Goal: Information Seeking & Learning: Learn about a topic

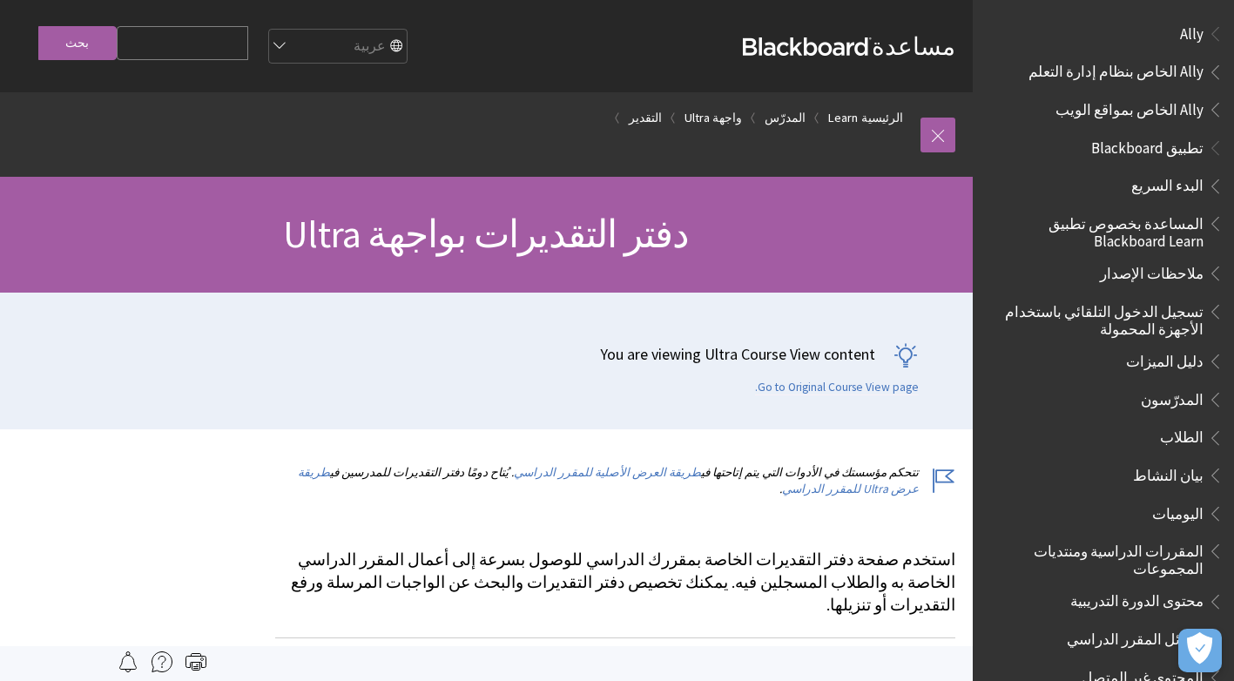
scroll to position [2066, 0]
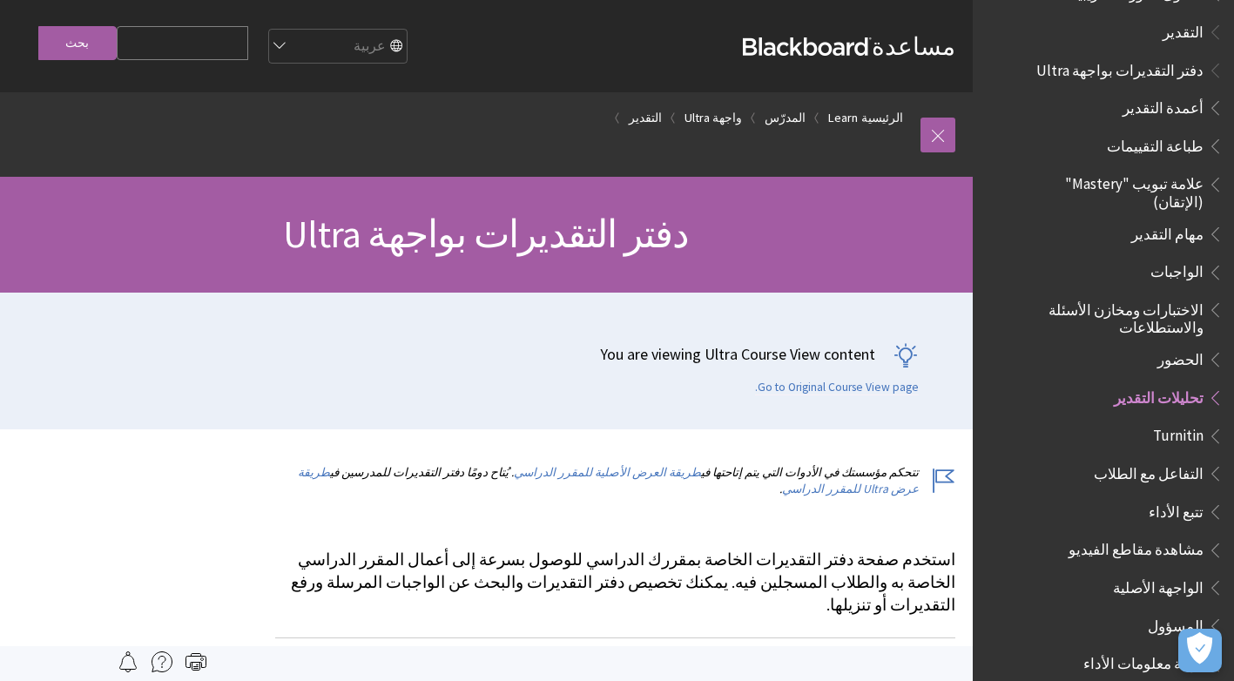
click at [1174, 383] on span "تحليلات التقدير" at bounding box center [1158, 395] width 90 height 24
click at [1183, 383] on span "تحليلات التقدير" at bounding box center [1158, 395] width 90 height 24
click at [1211, 383] on span "Book outline for Blackboard Learn Help" at bounding box center [1212, 394] width 18 height 22
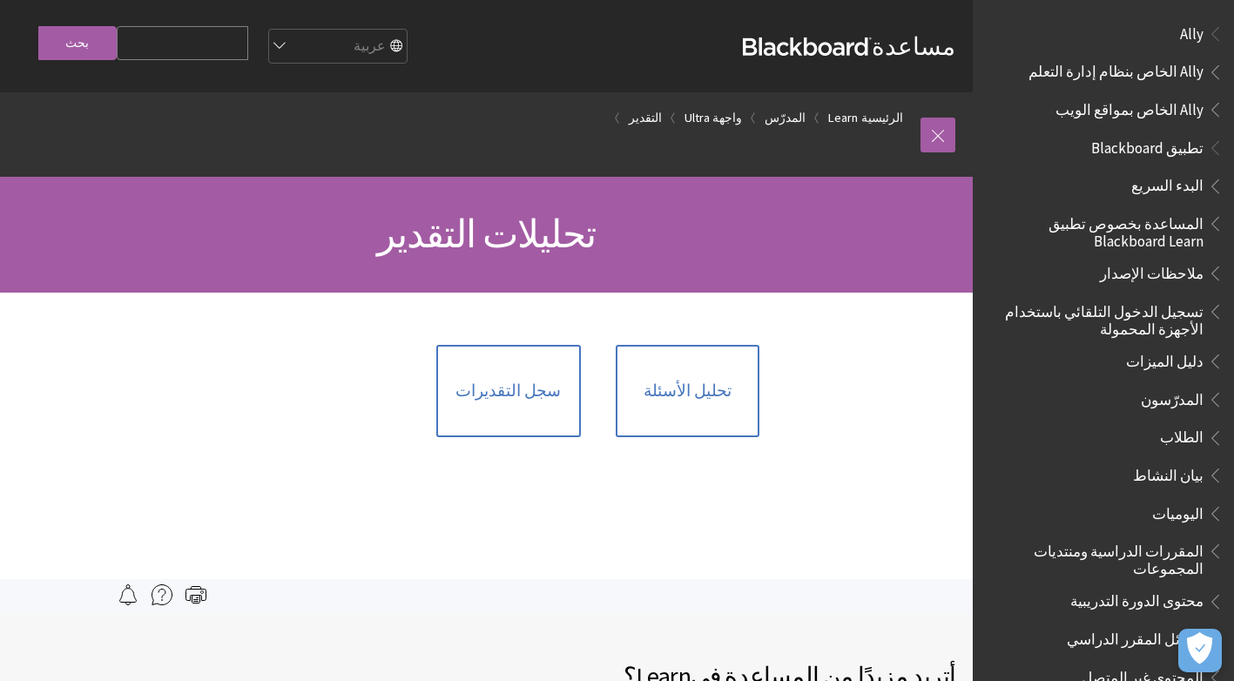
scroll to position [2231, 0]
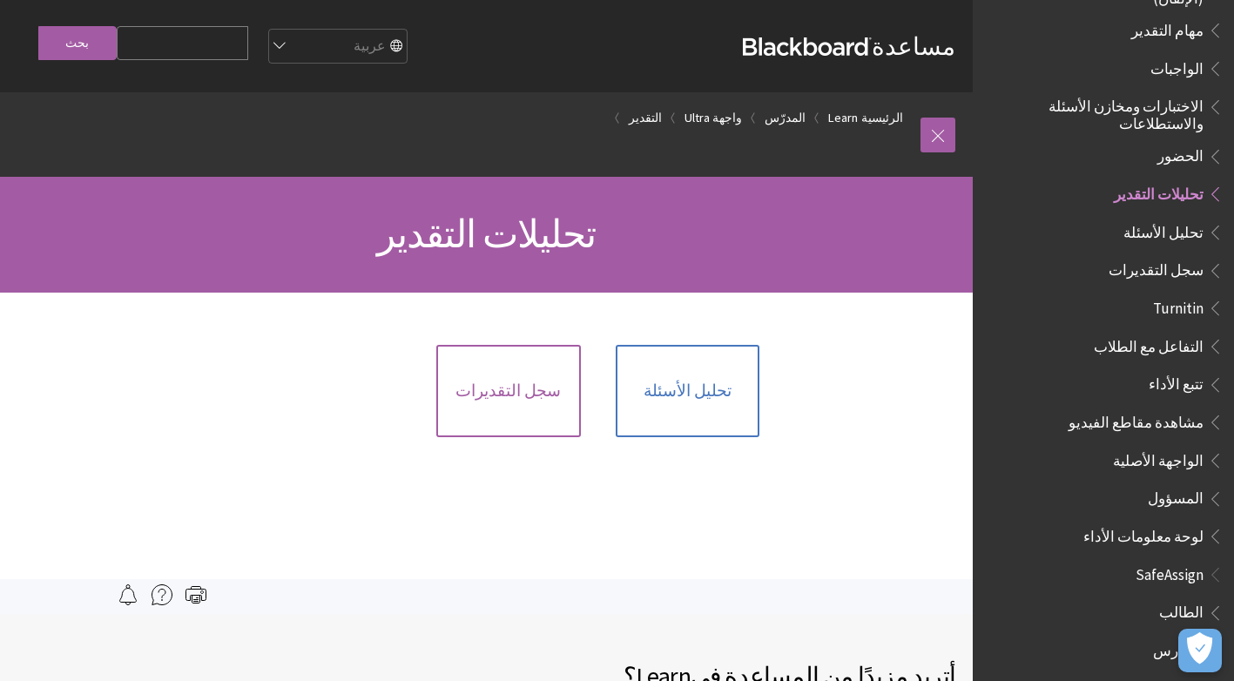
click at [507, 408] on link "سجل التقديرات" at bounding box center [508, 391] width 144 height 92
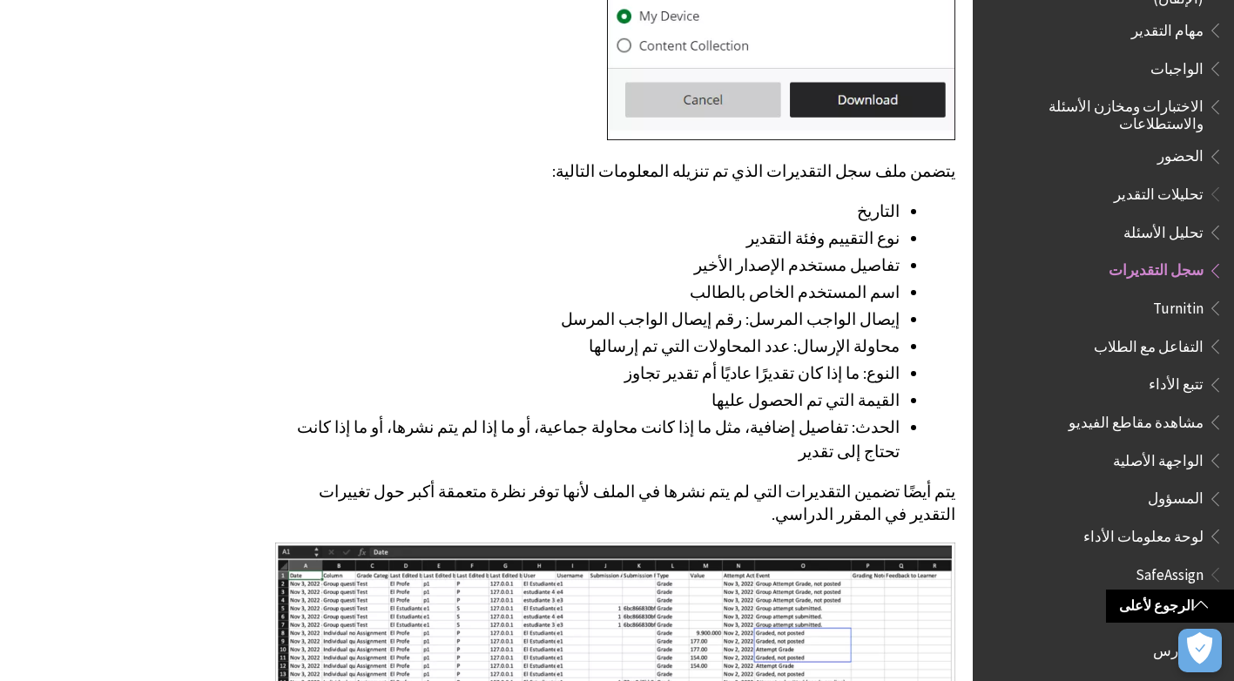
scroll to position [2351, 0]
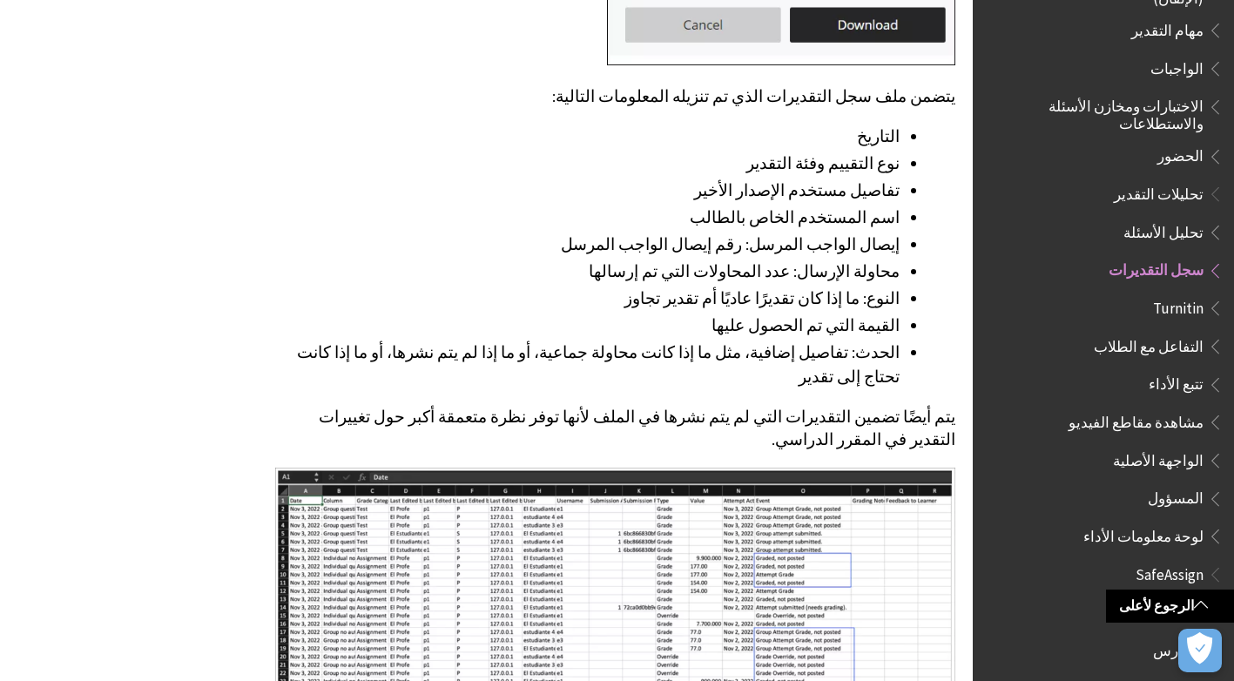
drag, startPoint x: 955, startPoint y: 195, endPoint x: 311, endPoint y: 482, distance: 705.4
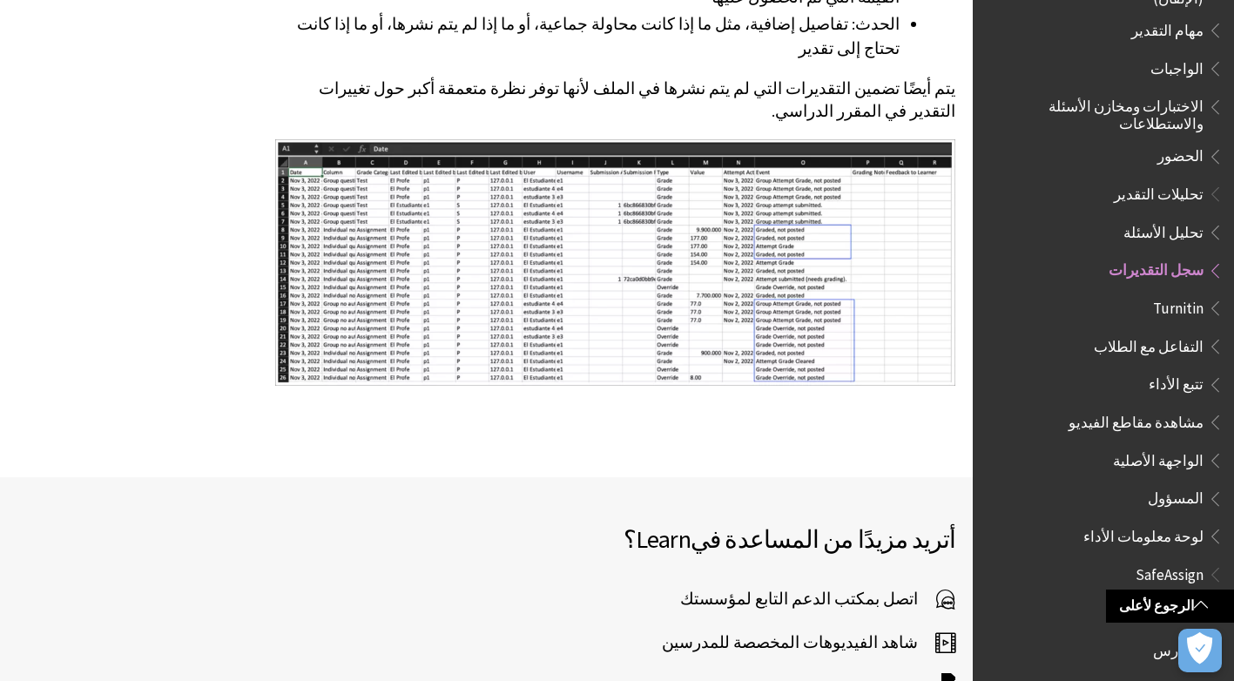
scroll to position [2873, 0]
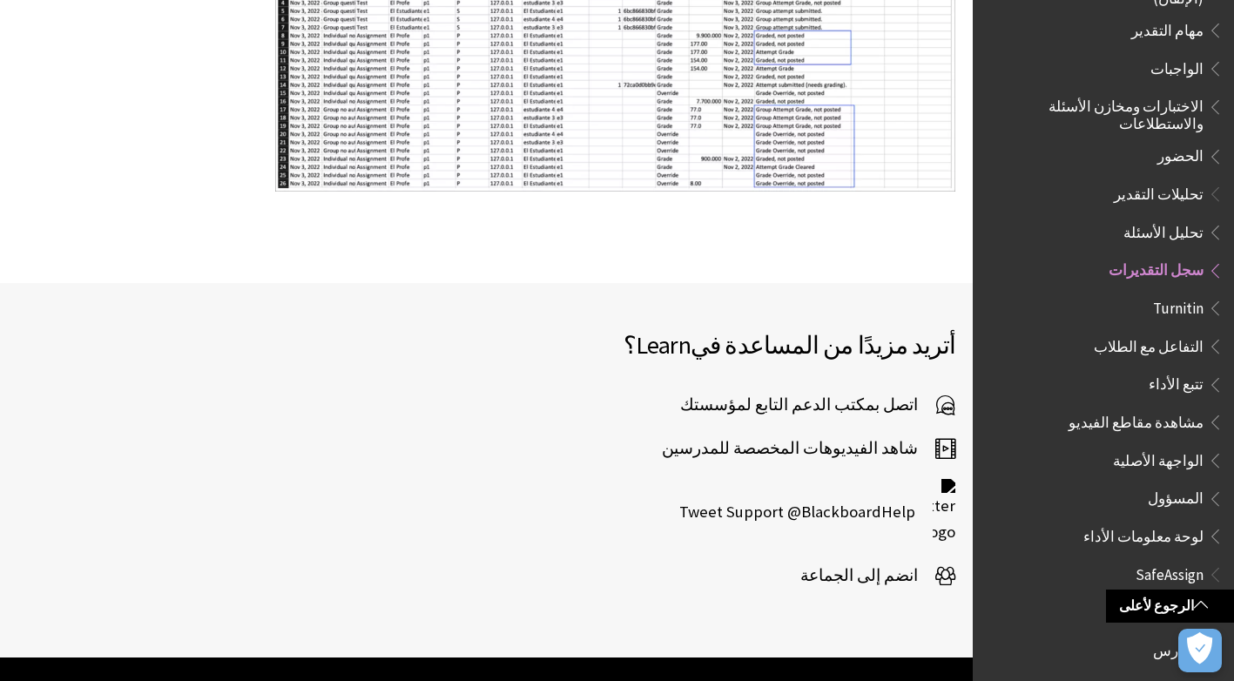
copy div "يتضمن ملف سجل التقديرات الذي تم تنزيله المعلومات التالية: التاريخ نوع التقييم و…"
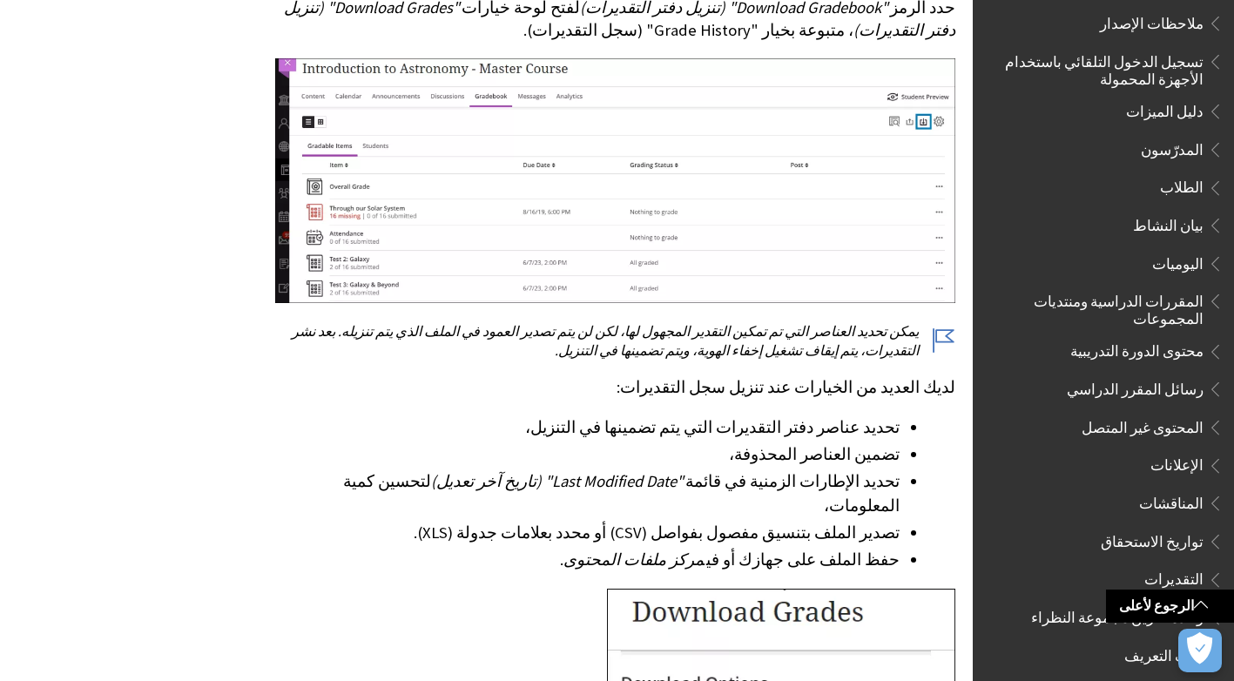
scroll to position [0, 0]
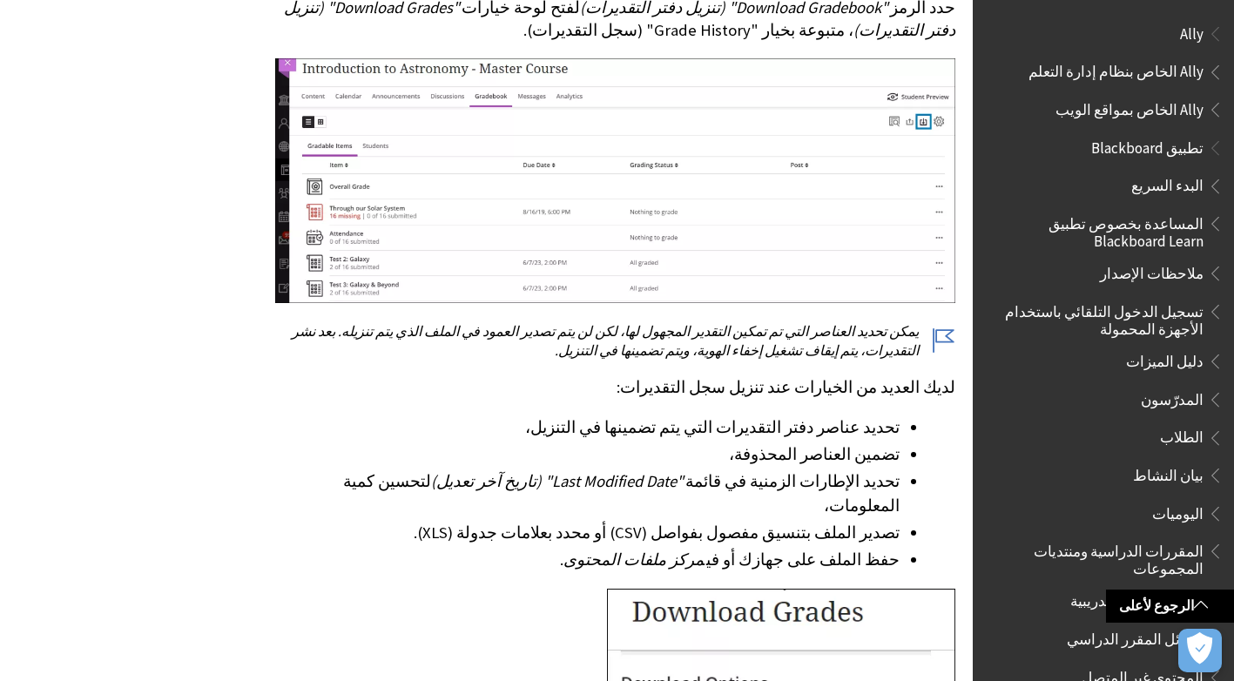
click at [1193, 357] on span "دليل الميزات" at bounding box center [1164, 358] width 77 height 24
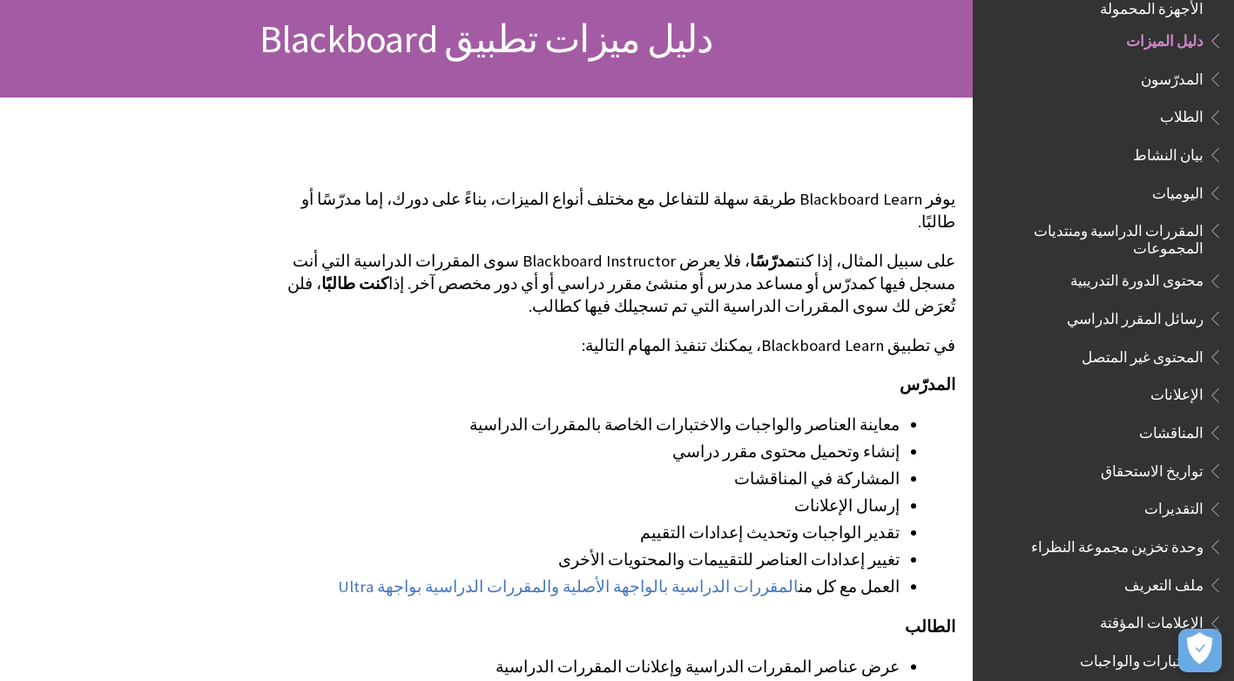
scroll to position [261, 0]
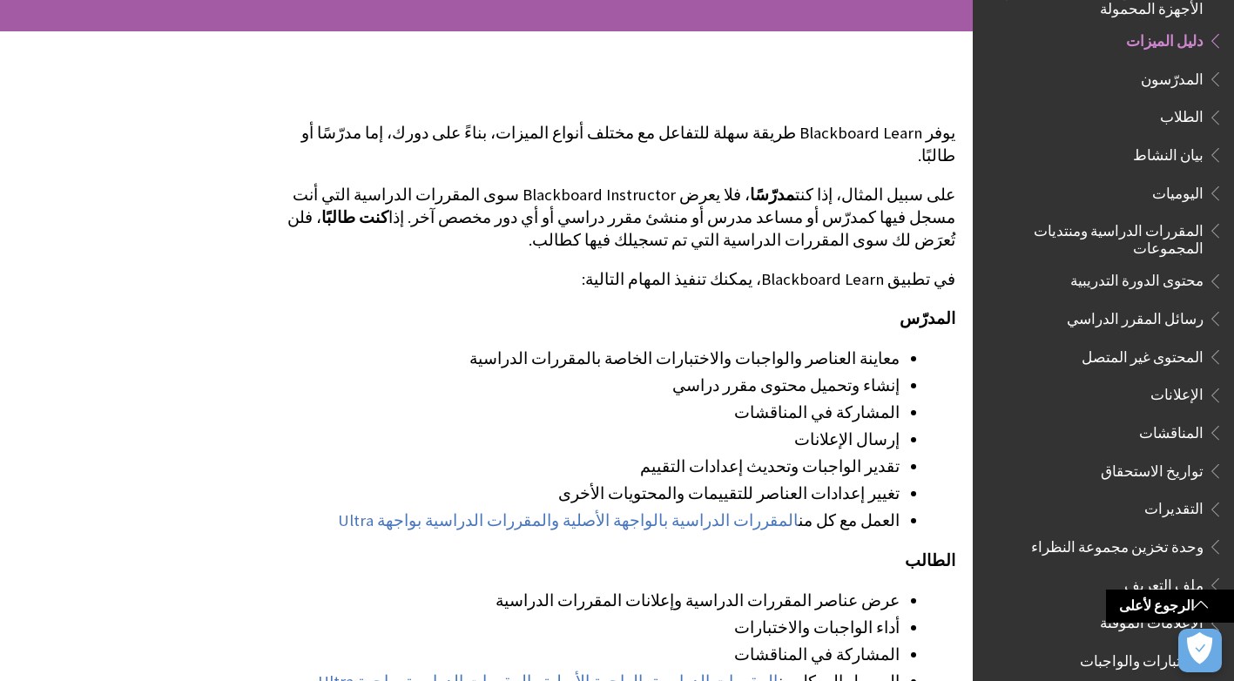
click at [1188, 82] on span "المدرّسون" at bounding box center [1171, 76] width 63 height 24
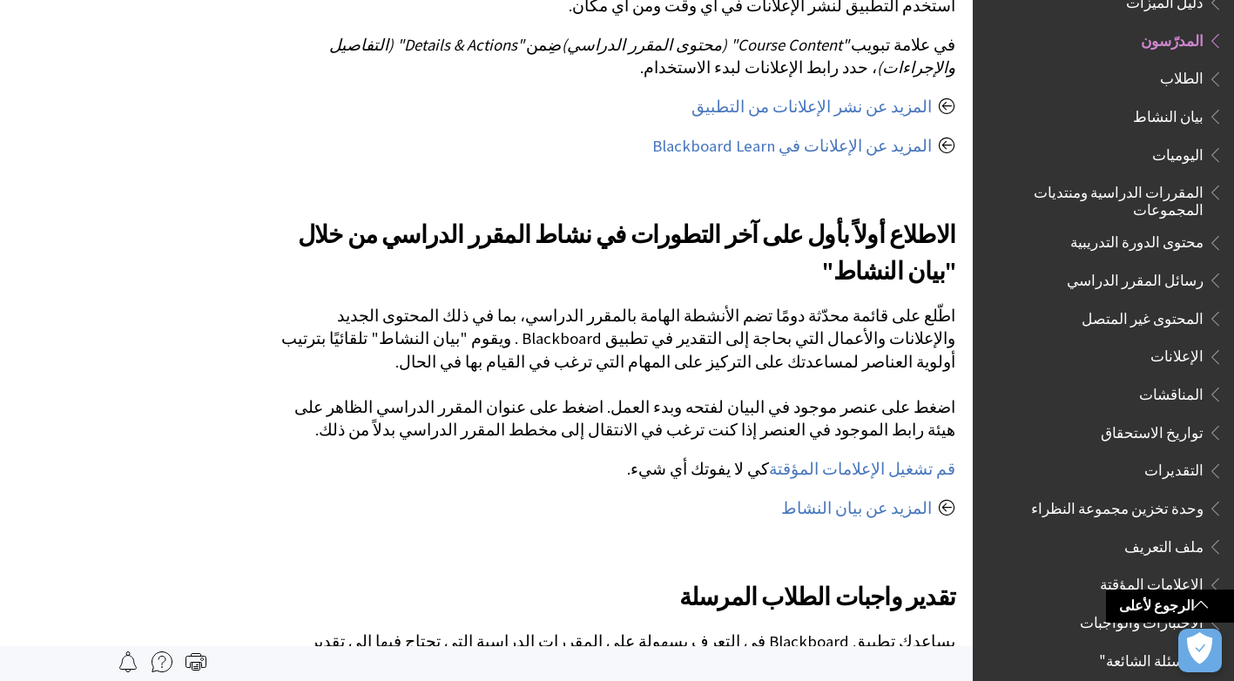
scroll to position [1654, 0]
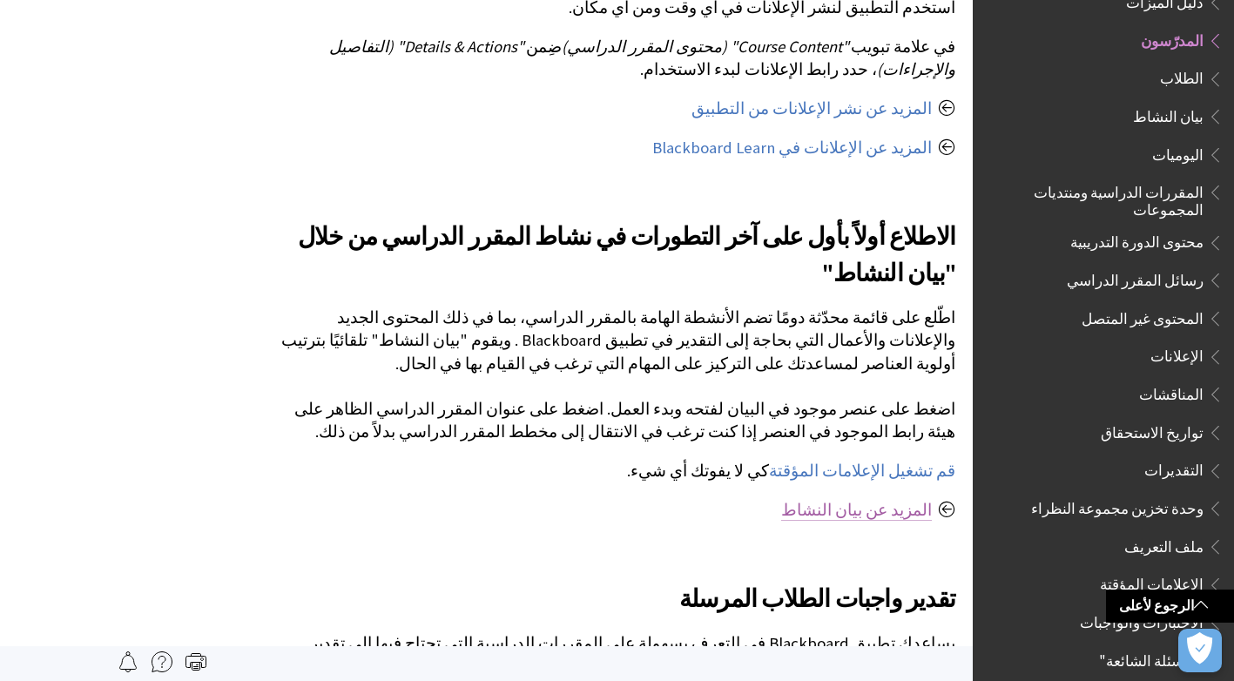
click at [902, 521] on link "المزيد عن بيان النشاط" at bounding box center [856, 510] width 151 height 21
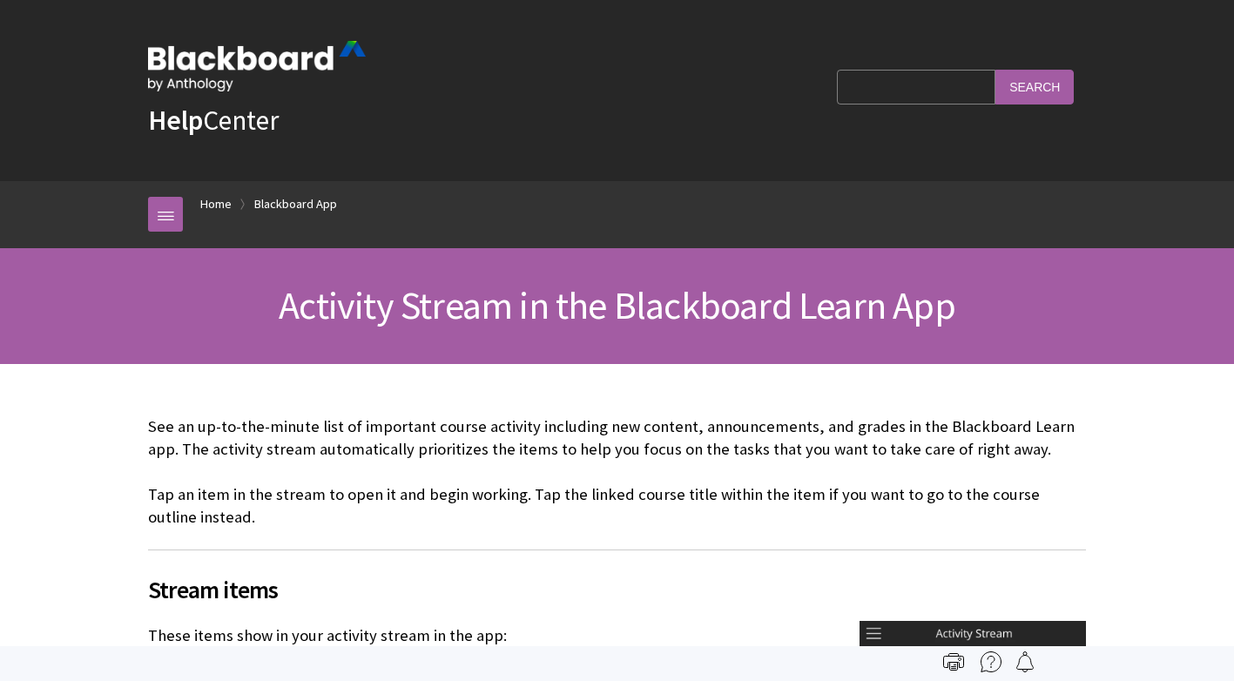
scroll to position [449, 0]
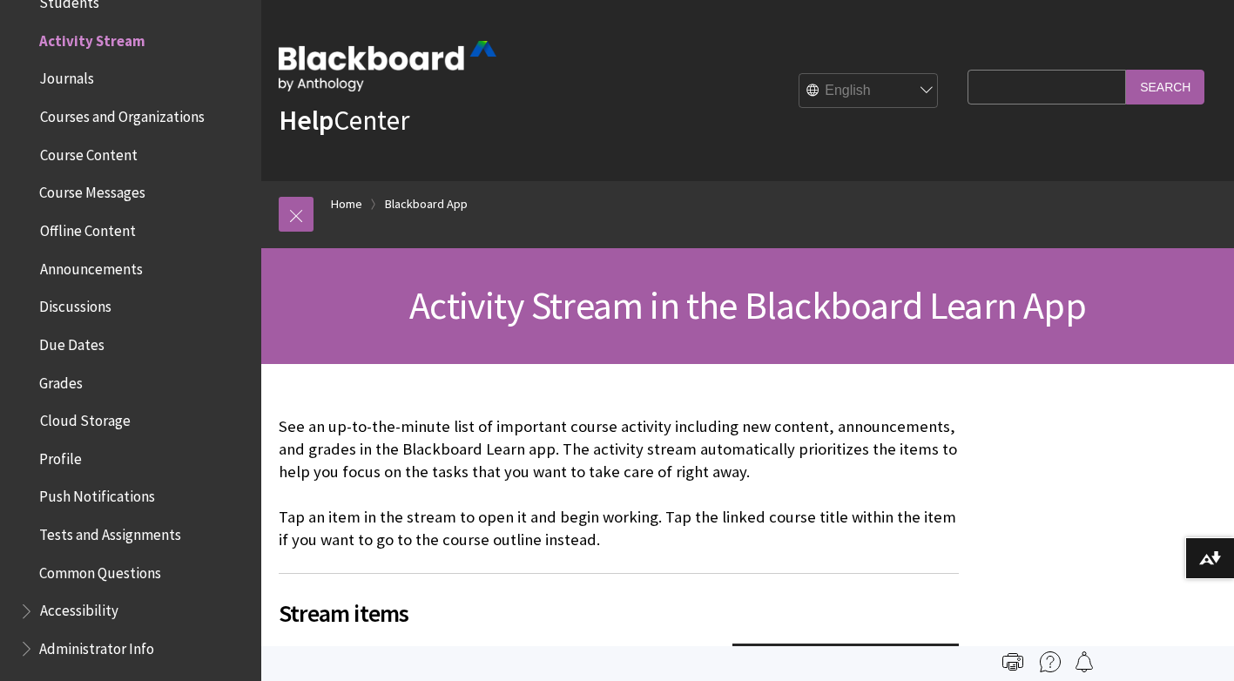
click at [895, 105] on select "English عربية Català Cymraeg Deutsch Español Suomi Français עברית Italiano 日本語 …" at bounding box center [868, 91] width 139 height 35
select select "/ar-sa/Blackboard_App/Activity_Stream"
click at [799, 92] on select "English عربية Català Cymraeg Deutsch Español Suomi Français עברית Italiano 日本語 …" at bounding box center [868, 91] width 139 height 35
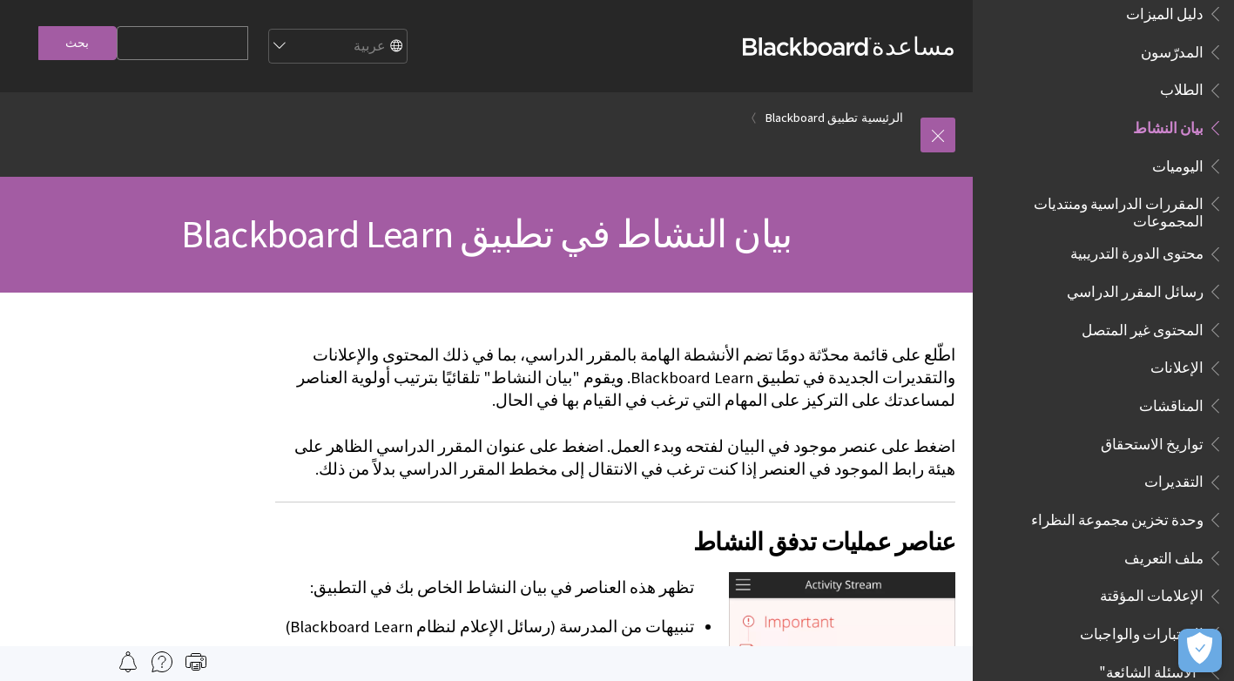
scroll to position [434, 0]
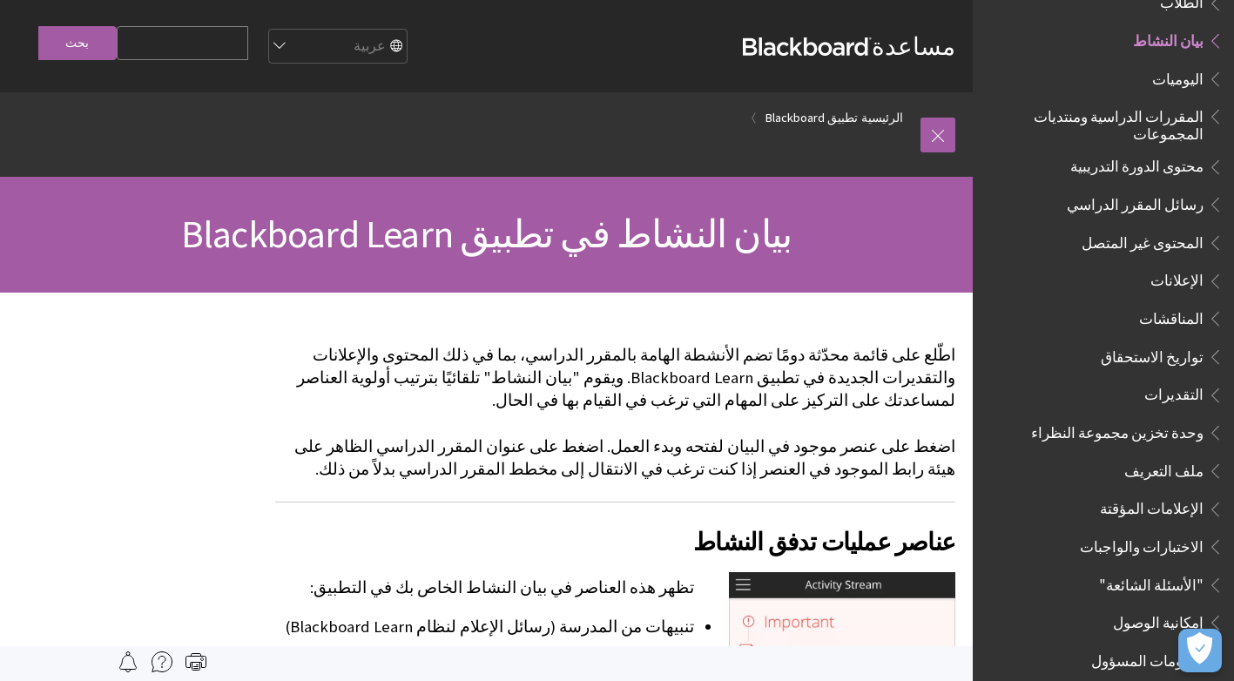
click at [1214, 381] on span "Book outline for Blackboard App Help" at bounding box center [1212, 391] width 18 height 22
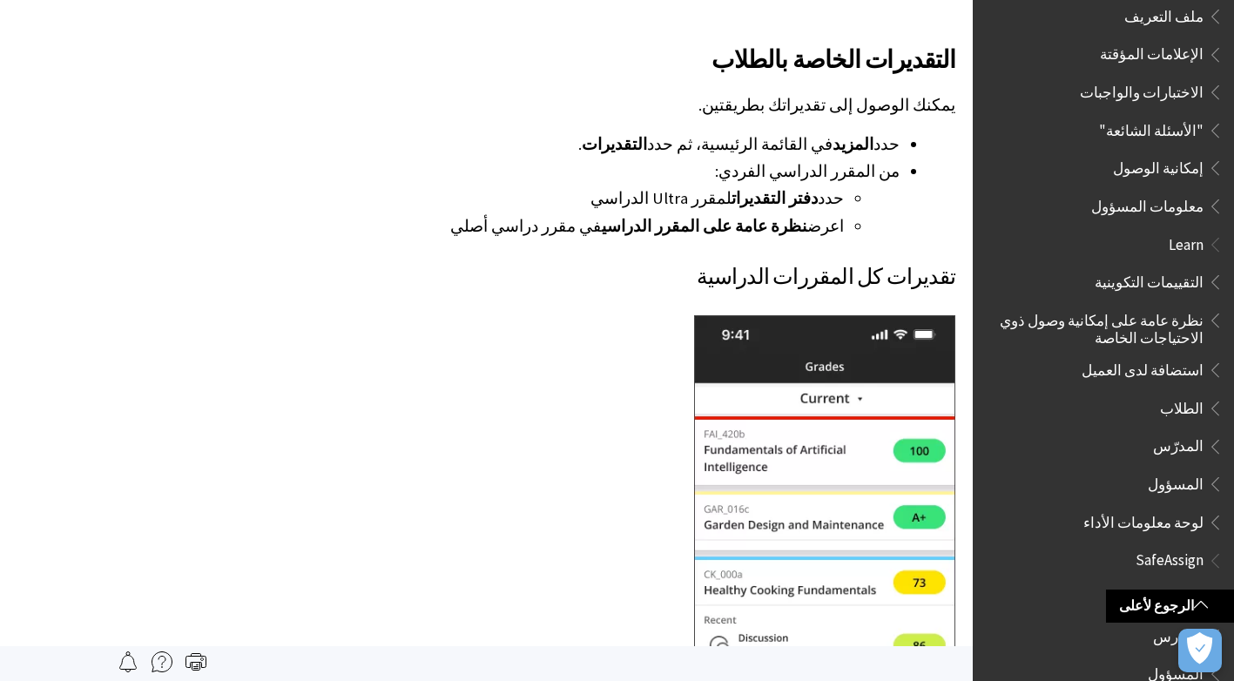
scroll to position [905, 0]
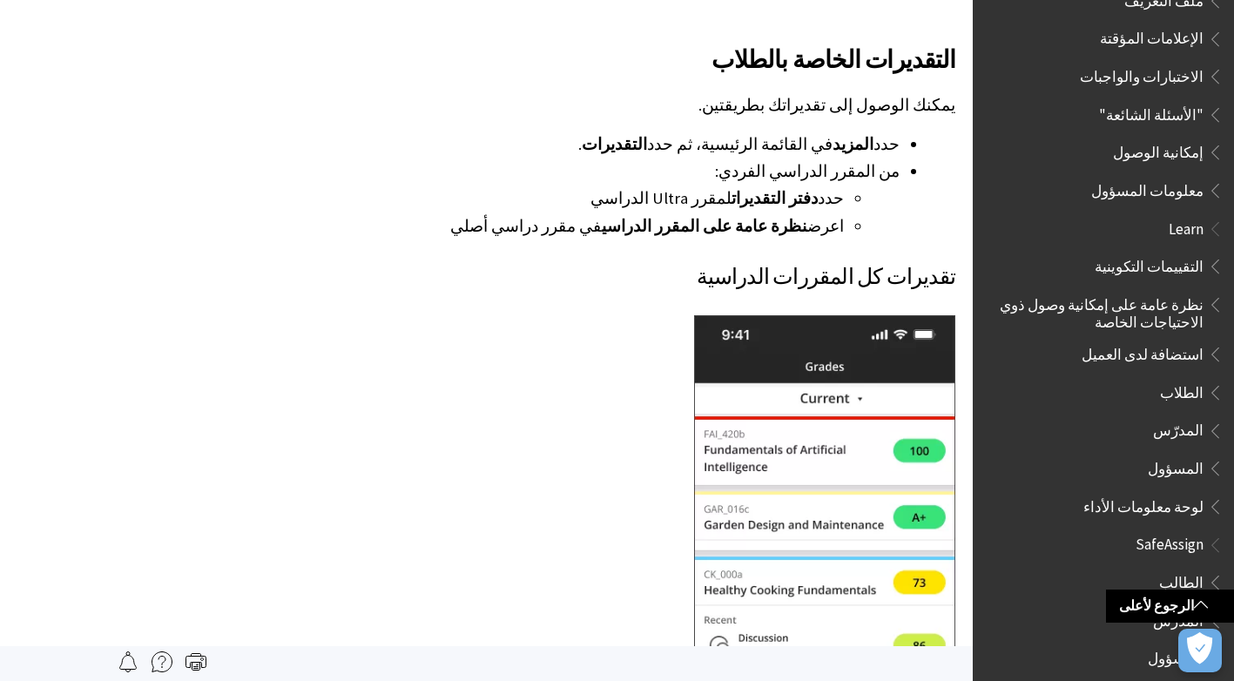
click at [1190, 419] on span "المدرّس" at bounding box center [1178, 428] width 50 height 24
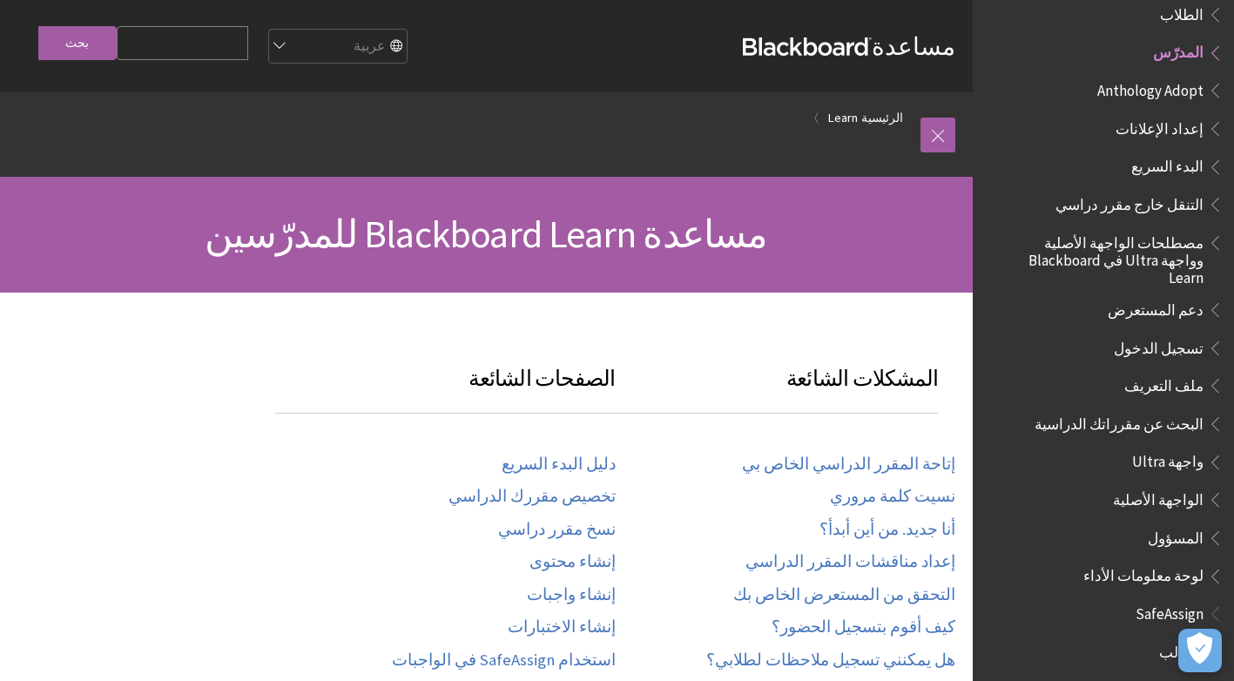
scroll to position [1334, 0]
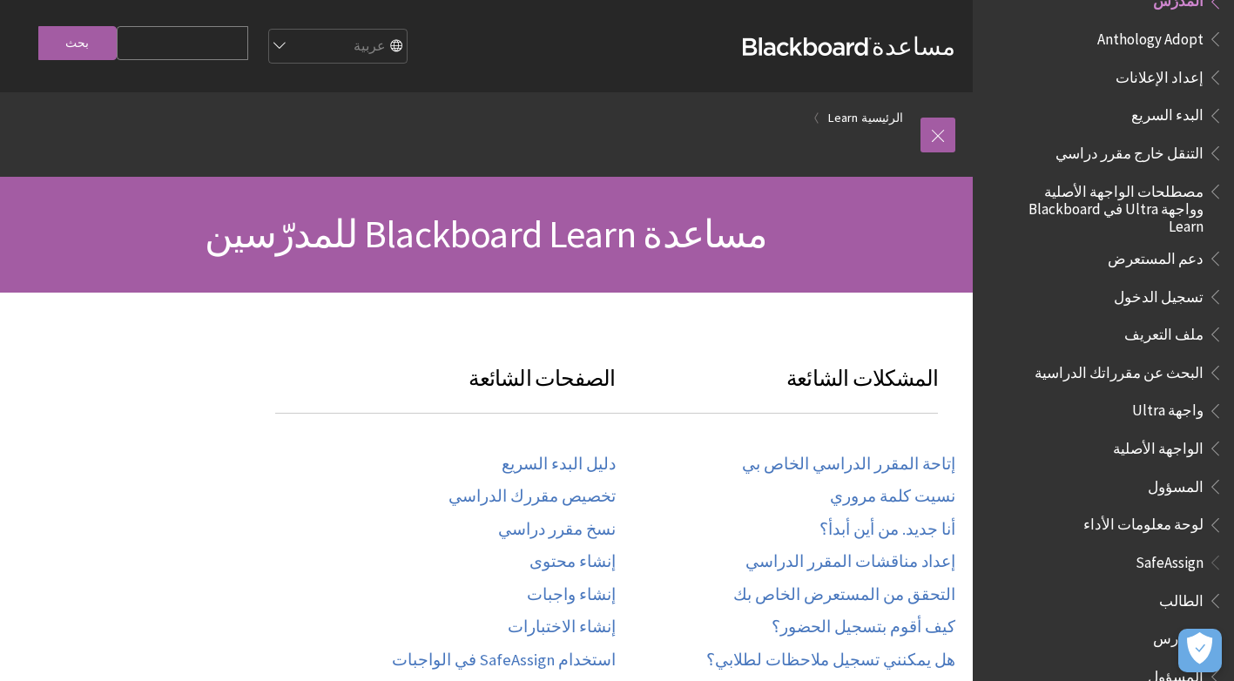
click at [1185, 624] on span "المدرس" at bounding box center [1178, 636] width 50 height 24
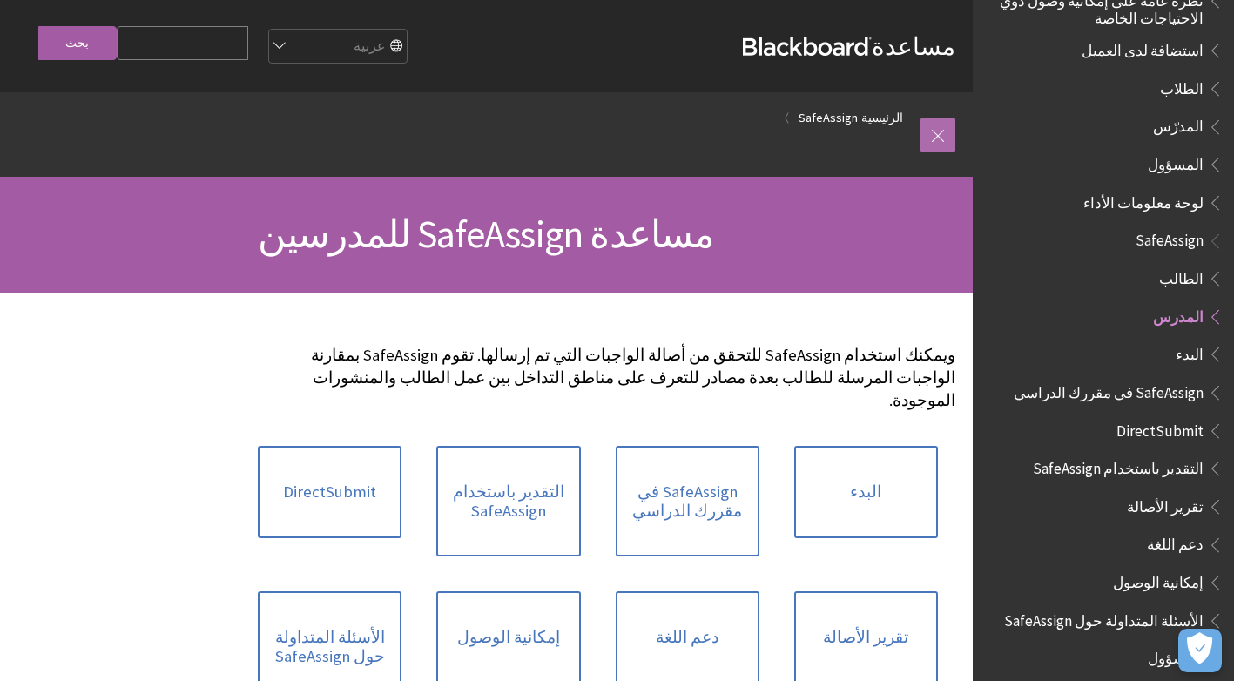
click at [937, 143] on link at bounding box center [937, 135] width 35 height 35
